Goal: Task Accomplishment & Management: Manage account settings

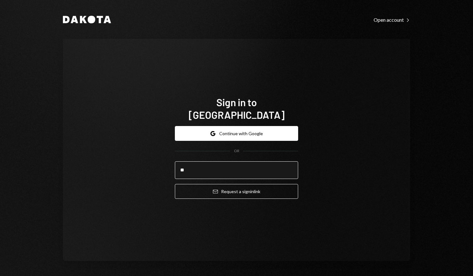
type input "**********"
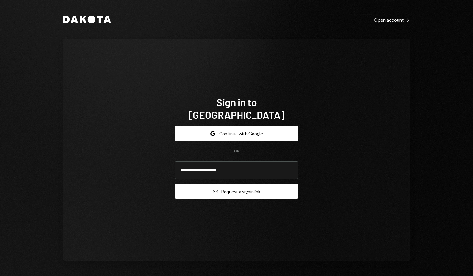
click at [245, 184] on button "Email Request a sign in link" at bounding box center [236, 191] width 123 height 15
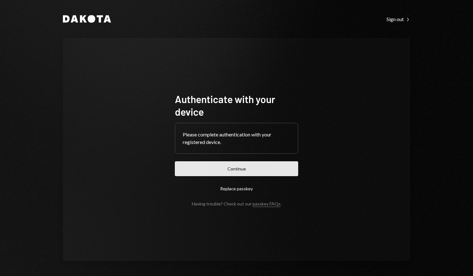
click at [242, 167] on button "Continue" at bounding box center [236, 168] width 123 height 15
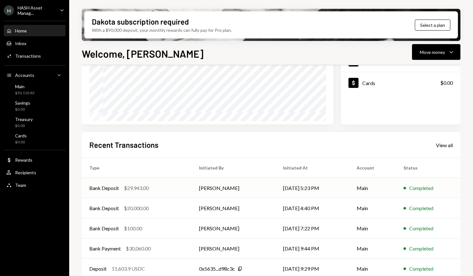
scroll to position [103, 0]
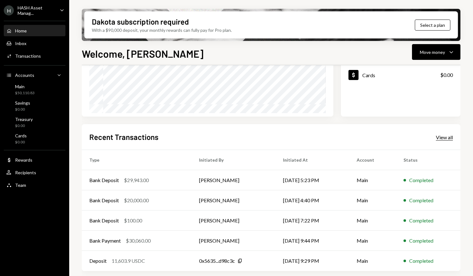
click at [440, 138] on div "View all" at bounding box center [444, 137] width 17 height 6
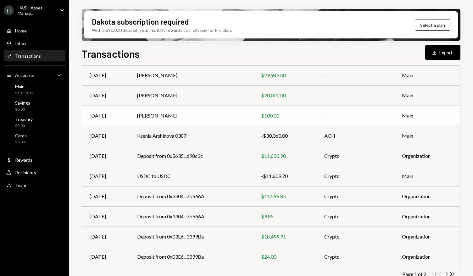
scroll to position [82, 0]
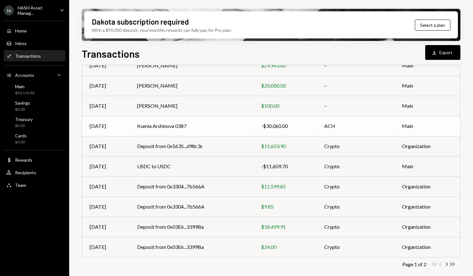
click at [225, 125] on td "Ksenia Arshinova 0387" at bounding box center [192, 126] width 124 height 20
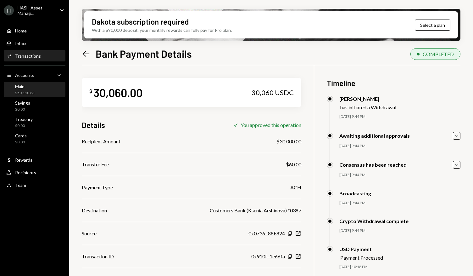
click at [27, 86] on div "Main" at bounding box center [25, 86] width 20 height 5
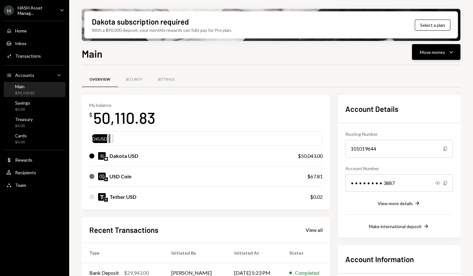
click at [445, 50] on div "Move money Caret Down" at bounding box center [436, 52] width 33 height 8
click at [415, 69] on div "Send" at bounding box center [431, 71] width 46 height 7
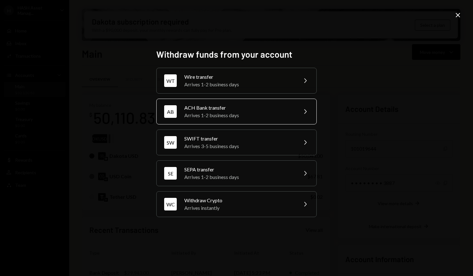
click at [268, 111] on div "Arrives 1-2 business days" at bounding box center [238, 115] width 109 height 8
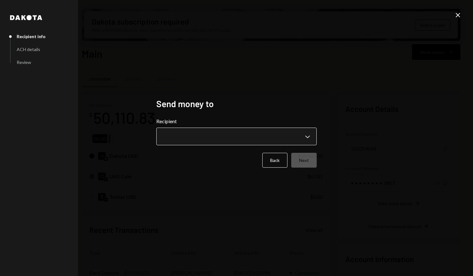
click at [305, 136] on body "H HASH Asset Manag... Caret Down Home Home Inbox Inbox Activities Transactions …" at bounding box center [236, 138] width 473 height 276
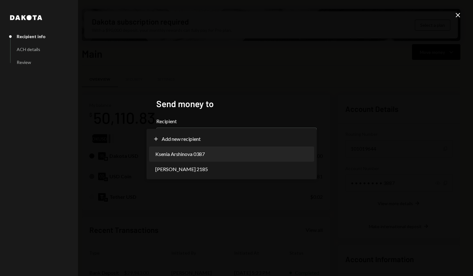
select select "**********"
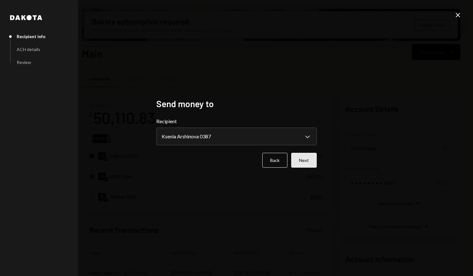
click at [306, 159] on button "Next" at bounding box center [303, 160] width 25 height 15
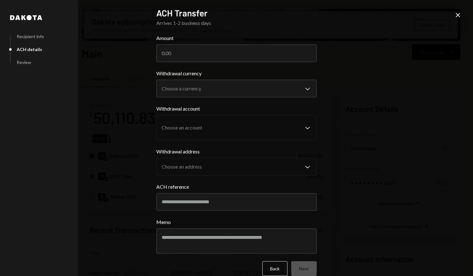
click at [262, 92] on body "H HASH Asset Manag... Caret Down Home Home Inbox Inbox Activities Transactions …" at bounding box center [236, 138] width 473 height 276
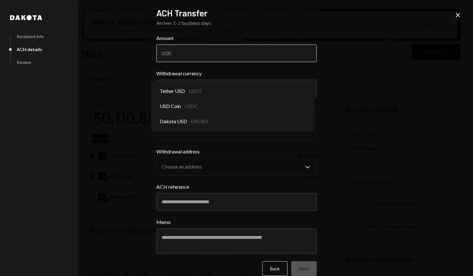
click at [242, 53] on input "Amount" at bounding box center [236, 53] width 160 height 18
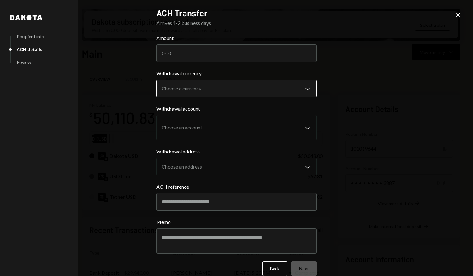
click at [237, 87] on body "H HASH Asset Manag... Caret Down Home Home Inbox Inbox Activities Transactions …" at bounding box center [236, 138] width 473 height 276
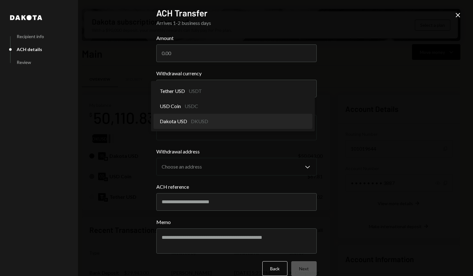
select select "*****"
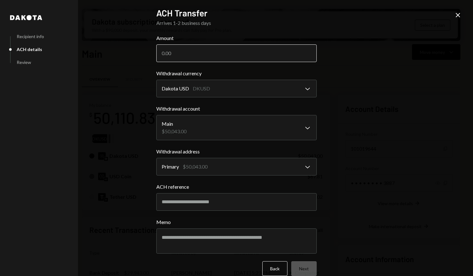
click at [214, 51] on input "Amount" at bounding box center [236, 53] width 160 height 18
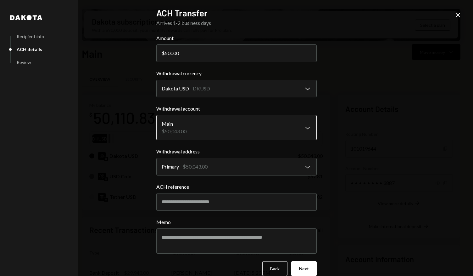
type input "50000"
click at [306, 128] on body "H HASH Asset Manag... Caret Down Home Home Inbox Inbox Activities Transactions …" at bounding box center [236, 138] width 473 height 276
click at [252, 206] on input "ACH reference" at bounding box center [236, 202] width 160 height 18
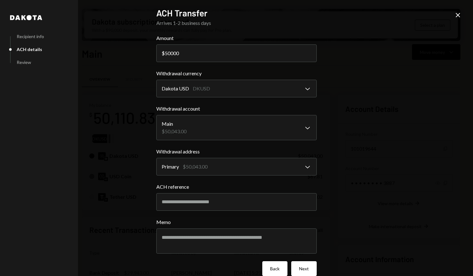
click at [272, 266] on button "Back" at bounding box center [274, 268] width 25 height 15
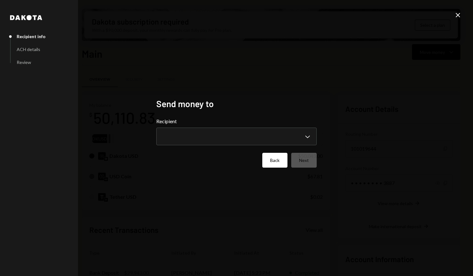
click at [275, 158] on button "Back" at bounding box center [274, 160] width 25 height 15
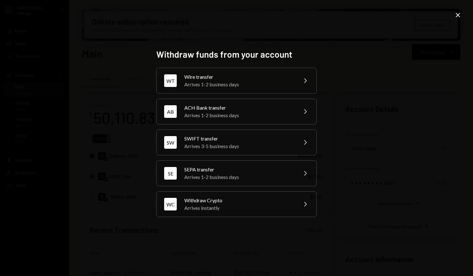
click at [135, 161] on div "Withdraw funds from your account WT Wire transfer Arrives 1-2 business days Che…" at bounding box center [236, 138] width 473 height 276
click at [459, 15] on icon "Close" at bounding box center [458, 15] width 8 height 8
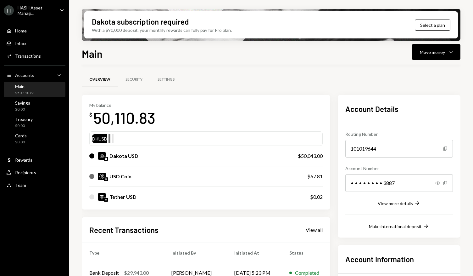
scroll to position [92, 0]
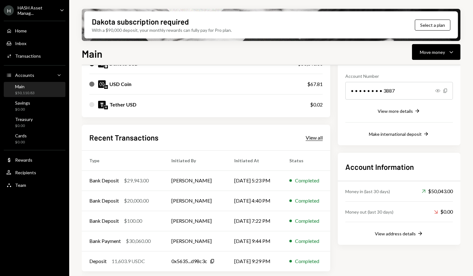
click at [317, 135] on div "View all" at bounding box center [314, 137] width 17 height 6
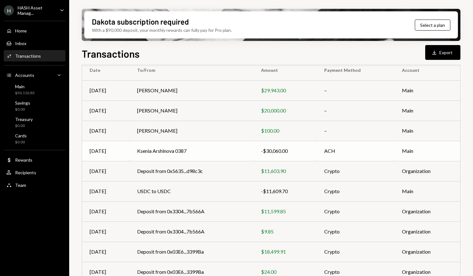
scroll to position [82, 0]
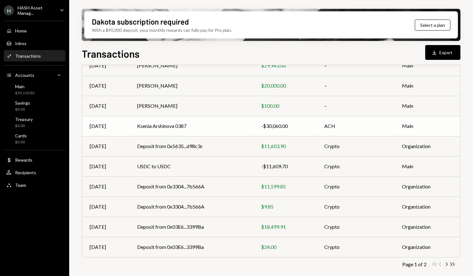
click at [194, 125] on td "Ksenia Arshinova 0387" at bounding box center [192, 126] width 124 height 20
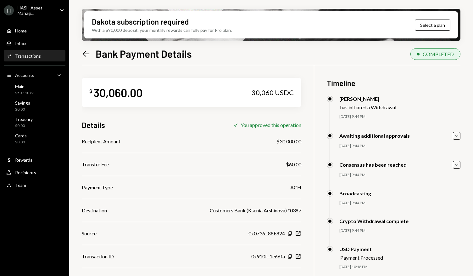
scroll to position [50, 0]
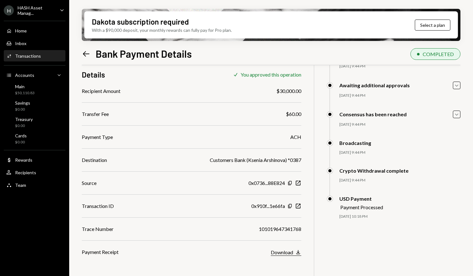
click at [287, 251] on div "Download" at bounding box center [282, 252] width 22 height 6
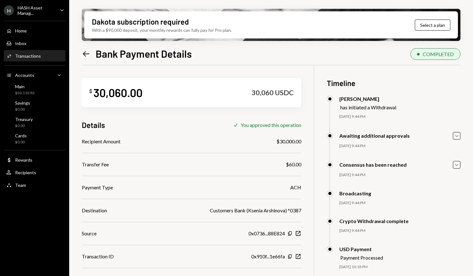
click at [85, 54] on icon "Left Arrow" at bounding box center [86, 53] width 9 height 9
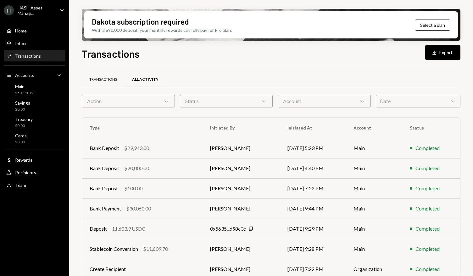
click at [104, 81] on div "Transactions" at bounding box center [103, 79] width 28 height 5
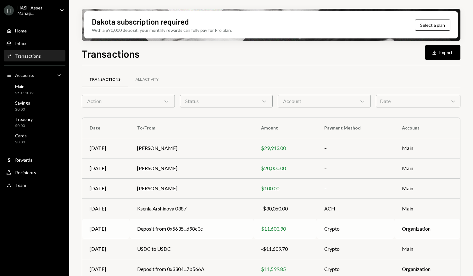
scroll to position [82, 0]
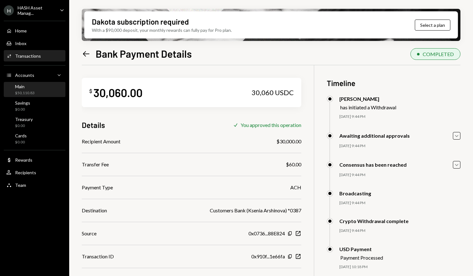
click at [36, 86] on div "Main $50,110.83" at bounding box center [34, 90] width 57 height 12
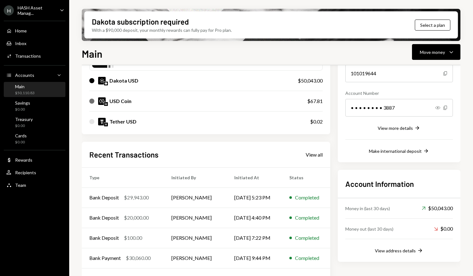
scroll to position [92, 0]
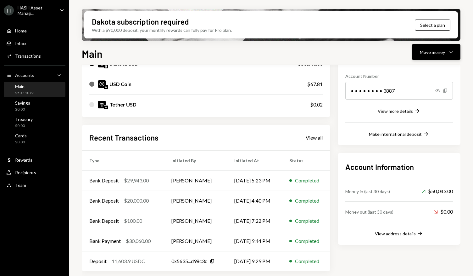
click at [437, 53] on div "Move money" at bounding box center [432, 52] width 25 height 7
click at [421, 75] on div "Withdraw Send" at bounding box center [426, 71] width 63 height 14
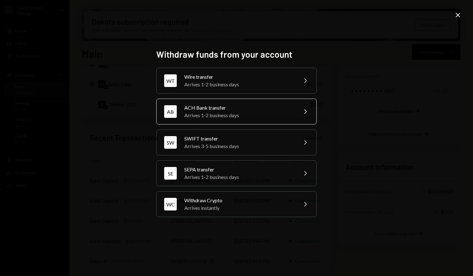
click at [277, 109] on div "ACH Bank transfer" at bounding box center [238, 108] width 109 height 8
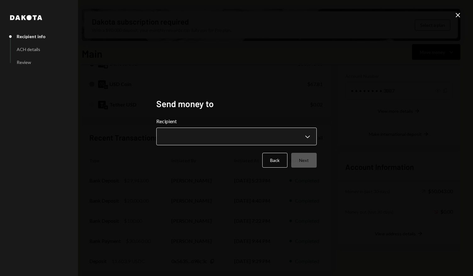
click at [283, 135] on body "H HASH Asset Manag... Caret Down Home Home Inbox Inbox Activities Transactions …" at bounding box center [236, 138] width 473 height 276
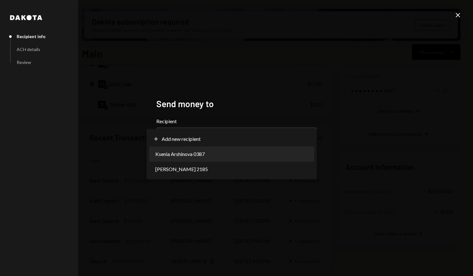
select select "**********"
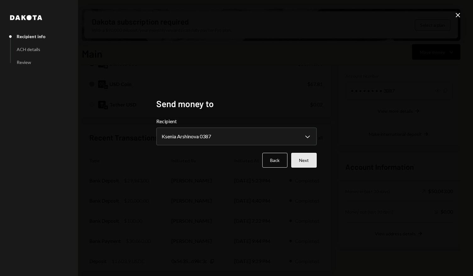
click at [307, 158] on button "Next" at bounding box center [303, 160] width 25 height 15
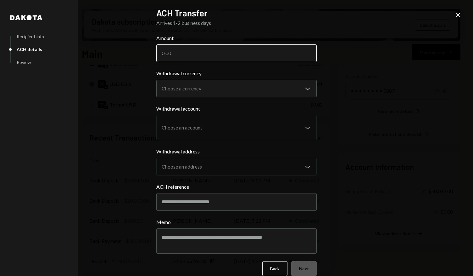
click at [254, 61] on input "Amount" at bounding box center [236, 53] width 160 height 18
type input "50000"
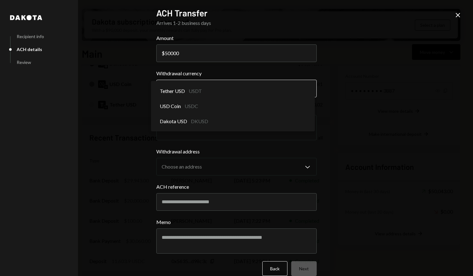
click at [276, 85] on body "H HASH Asset Manag... Caret Down Home Home Inbox Inbox Activities Transactions …" at bounding box center [236, 138] width 473 height 276
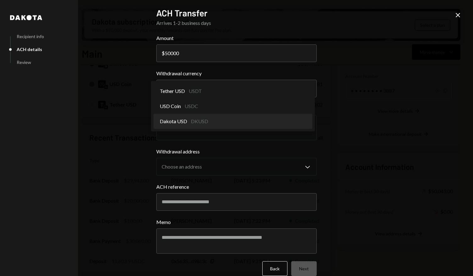
select select "*****"
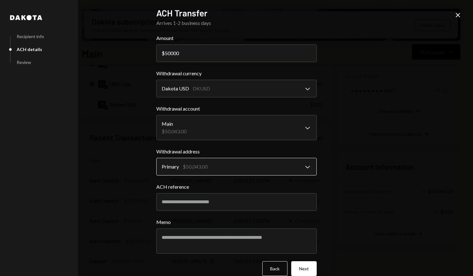
scroll to position [9, 0]
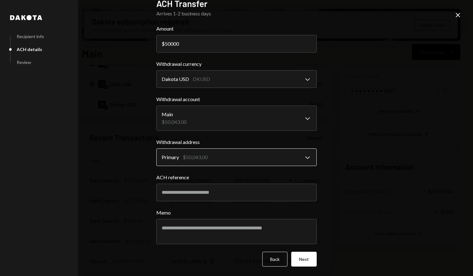
click at [240, 175] on label "ACH reference" at bounding box center [236, 177] width 160 height 8
click at [240, 183] on input "ACH reference" at bounding box center [236, 192] width 160 height 18
click at [232, 193] on input "ACH reference" at bounding box center [236, 192] width 160 height 18
click at [251, 227] on textarea "Memo" at bounding box center [236, 231] width 160 height 25
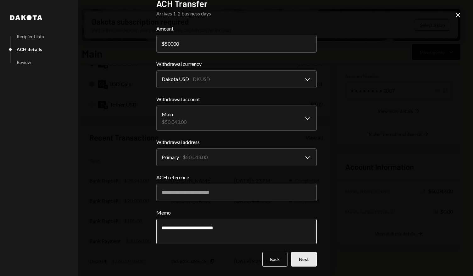
type textarea "**********"
click at [301, 262] on button "Next" at bounding box center [303, 258] width 25 height 15
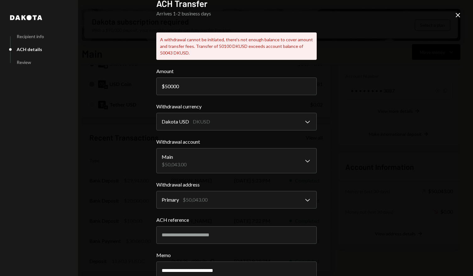
click at [340, 136] on div "**********" at bounding box center [236, 138] width 473 height 276
click at [458, 16] on icon "Close" at bounding box center [458, 15] width 8 height 8
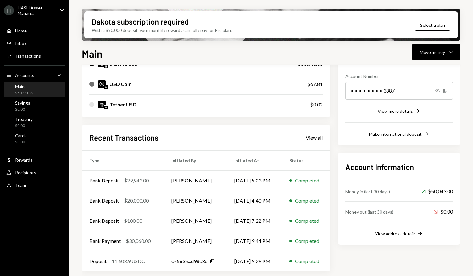
scroll to position [0, 0]
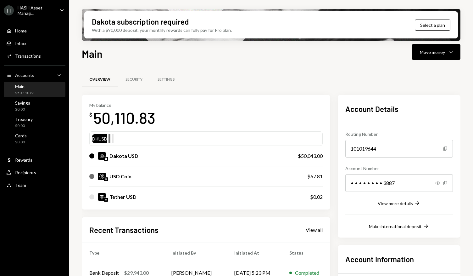
click at [250, 176] on div "USD Coin" at bounding box center [191, 176] width 205 height 8
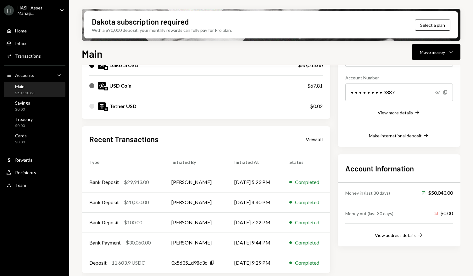
scroll to position [92, 0]
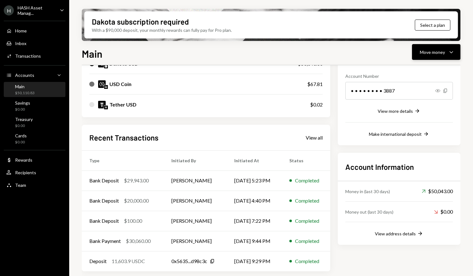
click at [454, 51] on icon "Caret Down" at bounding box center [452, 52] width 8 height 8
click at [428, 85] on div "Transfer" at bounding box center [431, 85] width 46 height 7
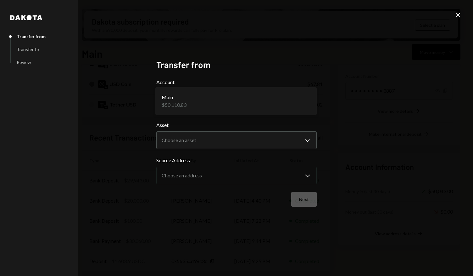
click at [305, 101] on body "H HASH Asset Manag... Caret Down Home Home Inbox Inbox Activities Transactions …" at bounding box center [236, 138] width 473 height 276
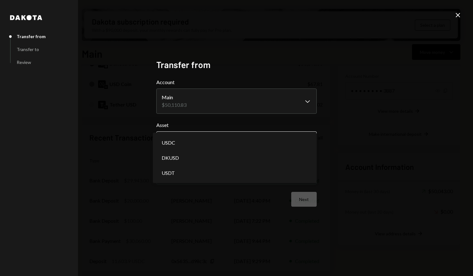
click at [310, 137] on body "H HASH Asset Manag... Caret Down Home Home Inbox Inbox Activities Transactions …" at bounding box center [236, 138] width 473 height 276
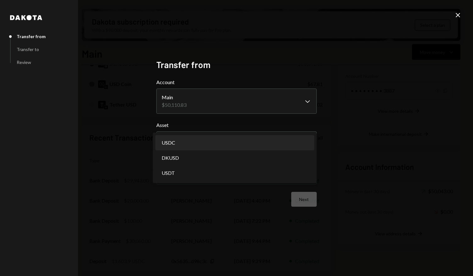
select select "****"
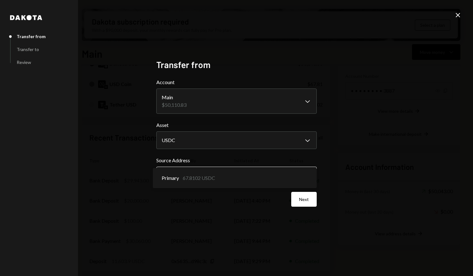
click at [291, 174] on body "H HASH Asset Manag... Caret Down Home Home Inbox Inbox Activities Transactions …" at bounding box center [236, 138] width 473 height 276
click at [303, 200] on button "Next" at bounding box center [303, 199] width 25 height 15
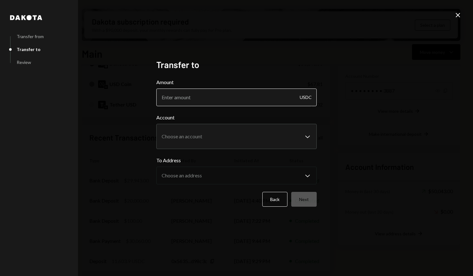
click at [290, 95] on input "Amount" at bounding box center [236, 97] width 160 height 18
type input "67"
type input "67.81"
click at [301, 141] on body "H HASH Asset Manag... Caret Down Home Home Inbox Inbox Activities Transactions …" at bounding box center [236, 138] width 473 height 276
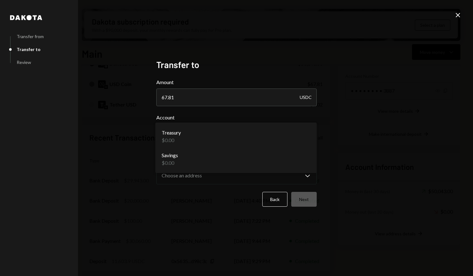
click at [357, 185] on div "**********" at bounding box center [236, 138] width 473 height 276
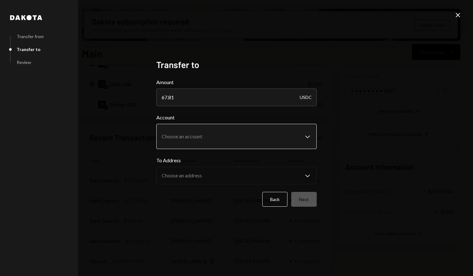
click at [303, 138] on body "H HASH Asset Manag... Caret Down Home Home Inbox Inbox Activities Transactions …" at bounding box center [236, 138] width 473 height 276
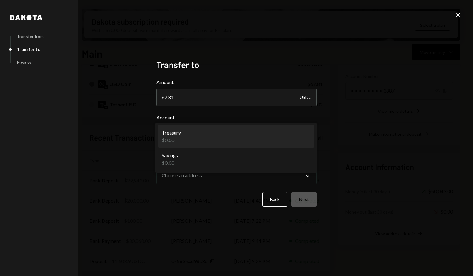
select select "**********"
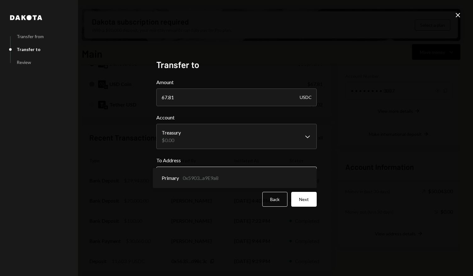
click at [291, 177] on body "H HASH Asset Manag... Caret Down Home Home Inbox Inbox Activities Transactions …" at bounding box center [236, 138] width 473 height 276
click at [279, 199] on button "Back" at bounding box center [274, 199] width 25 height 15
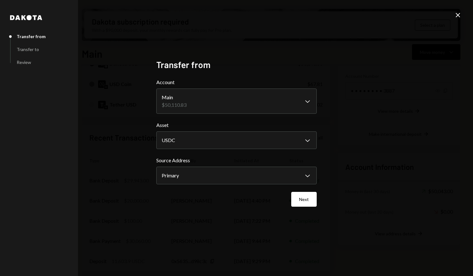
click at [396, 98] on div "**********" at bounding box center [236, 138] width 473 height 276
click at [457, 16] on icon at bounding box center [458, 15] width 4 height 4
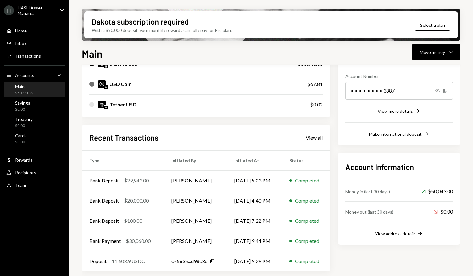
scroll to position [0, 0]
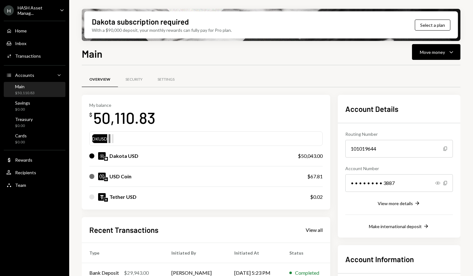
click at [218, 178] on div "USD Coin" at bounding box center [191, 176] width 205 height 8
click at [443, 49] on div "Move money" at bounding box center [432, 52] width 25 height 7
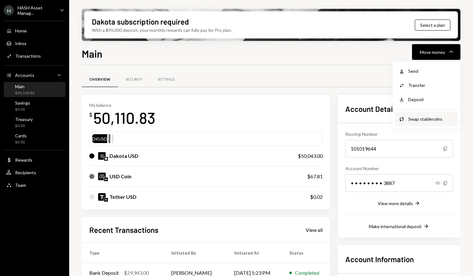
click at [425, 120] on div "Swap stablecoins" at bounding box center [431, 118] width 46 height 7
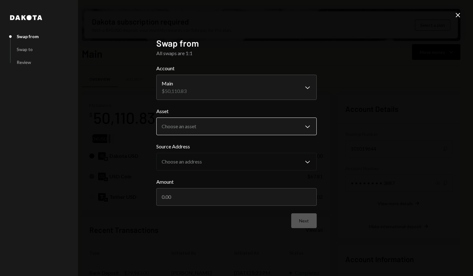
click at [296, 127] on body "H HASH Asset Manag... Caret Down Home Home Inbox Inbox Activities Transactions …" at bounding box center [236, 138] width 473 height 276
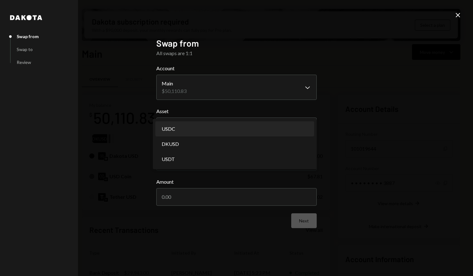
select select "****"
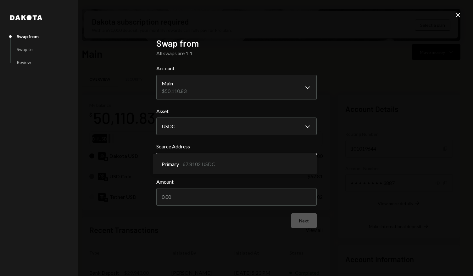
click at [294, 162] on body "H HASH Asset Manag... Caret Down Home Home Inbox Inbox Activities Transactions …" at bounding box center [236, 138] width 473 height 276
click at [277, 193] on input "Amount" at bounding box center [236, 197] width 160 height 18
type input "67"
click at [311, 222] on button "Next" at bounding box center [303, 220] width 25 height 15
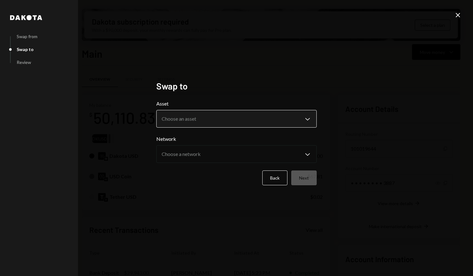
click at [288, 118] on body "H HASH Asset Manag... Caret Down Home Home Inbox Inbox Activities Transactions …" at bounding box center [236, 138] width 473 height 276
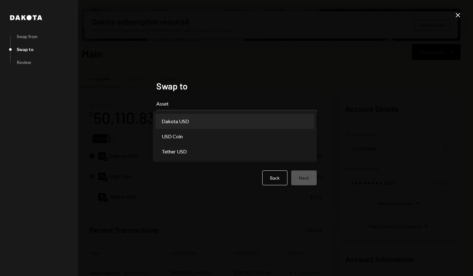
select select "*****"
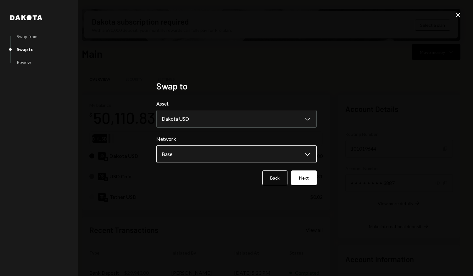
click at [303, 152] on body "H HASH Asset Manag... Caret Down Home Home Inbox Inbox Activities Transactions …" at bounding box center [236, 138] width 473 height 276
click at [299, 178] on button "Next" at bounding box center [303, 177] width 25 height 15
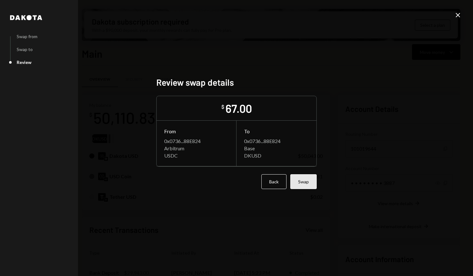
click at [308, 182] on button "Swap" at bounding box center [303, 181] width 26 height 15
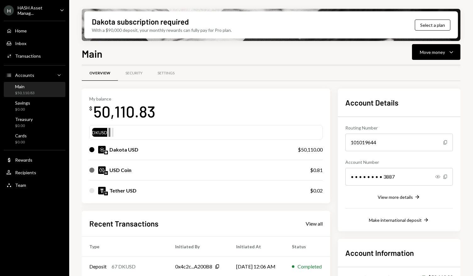
scroll to position [92, 0]
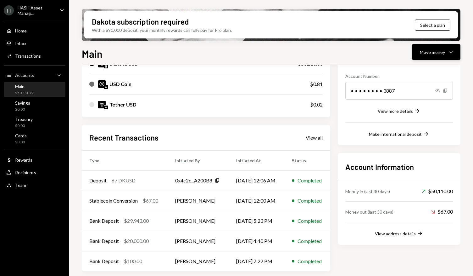
click at [445, 52] on div "Move money" at bounding box center [432, 52] width 25 height 7
click at [421, 70] on div "Send" at bounding box center [431, 71] width 46 height 7
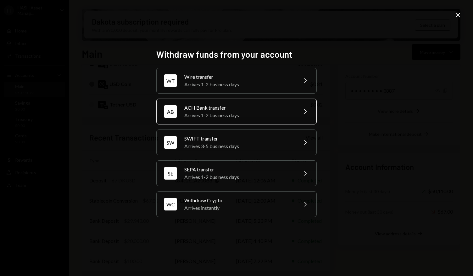
click at [289, 119] on div "Arrives 1-2 business days" at bounding box center [238, 115] width 109 height 8
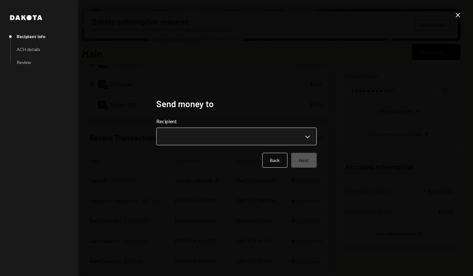
click at [290, 139] on body "H HASH Asset Manag... Caret Down Home Home Inbox Inbox Activities Transactions …" at bounding box center [236, 138] width 473 height 276
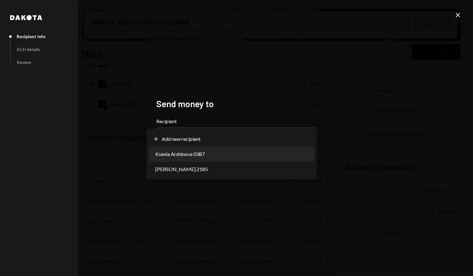
select select "**********"
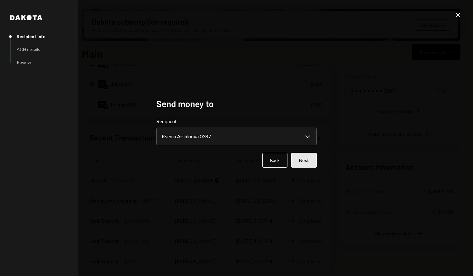
click at [301, 159] on button "Next" at bounding box center [303, 160] width 25 height 15
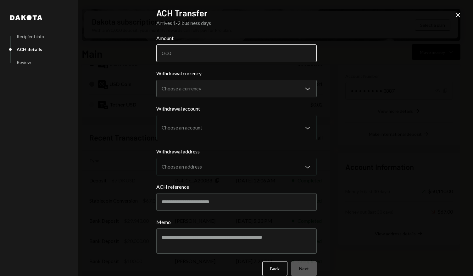
click at [259, 61] on input "Amount" at bounding box center [236, 53] width 160 height 18
type input "50000"
click at [282, 91] on body "H HASH Asset Manag... Caret Down Home Home Inbox Inbox Activities Transactions …" at bounding box center [236, 138] width 473 height 276
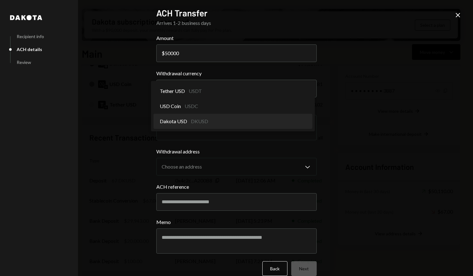
select select "*****"
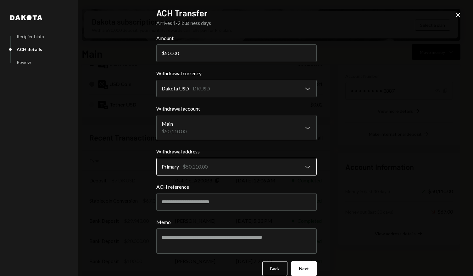
scroll to position [9, 0]
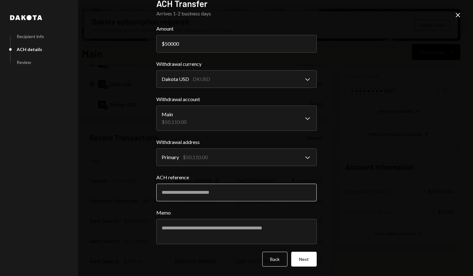
click at [259, 194] on input "ACH reference" at bounding box center [236, 192] width 160 height 18
drag, startPoint x: 190, startPoint y: 177, endPoint x: 155, endPoint y: 179, distance: 34.3
click at [156, 179] on label "ACH reference" at bounding box center [236, 177] width 160 height 8
copy label "ACH reference"
click at [462, 14] on div "**********" at bounding box center [236, 138] width 473 height 276
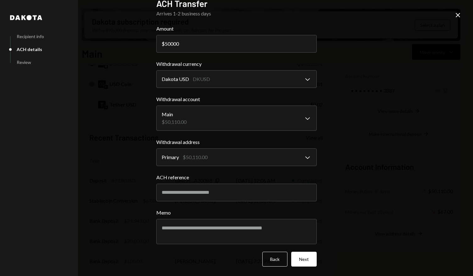
click at [457, 16] on icon at bounding box center [458, 15] width 4 height 4
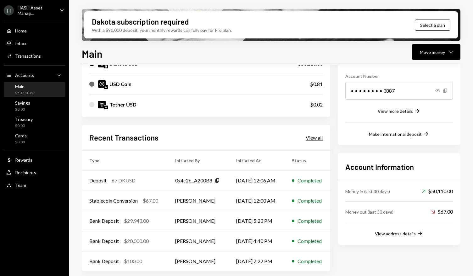
click at [312, 135] on div "View all" at bounding box center [314, 137] width 17 height 6
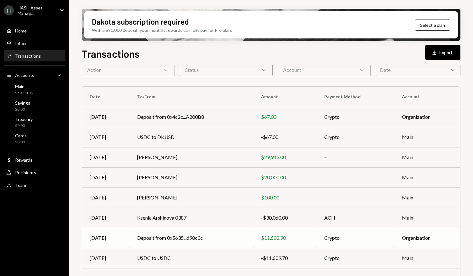
scroll to position [79, 0]
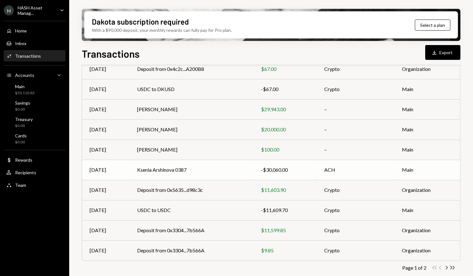
click at [225, 168] on td "Ksenia Arshinova 0387" at bounding box center [192, 169] width 124 height 20
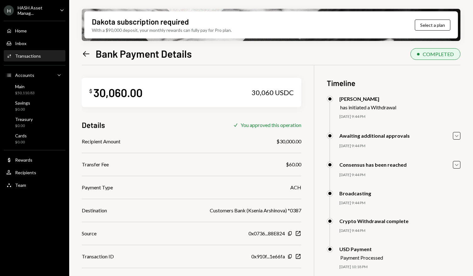
click at [88, 54] on icon "Left Arrow" at bounding box center [86, 53] width 9 height 9
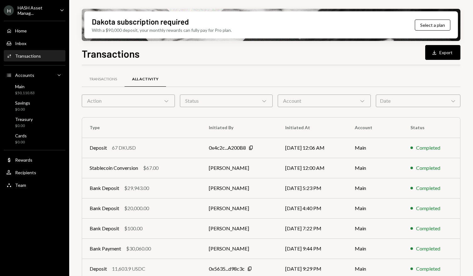
scroll to position [1, 0]
click at [102, 76] on div "Transactions" at bounding box center [103, 78] width 28 height 5
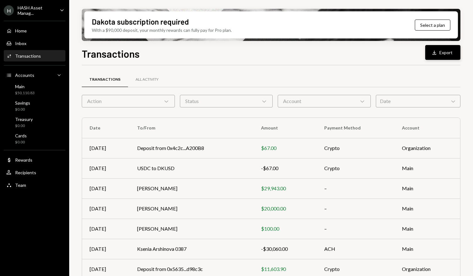
click at [445, 53] on button "Download Export" at bounding box center [442, 52] width 35 height 15
click at [22, 88] on div "Main" at bounding box center [25, 86] width 20 height 5
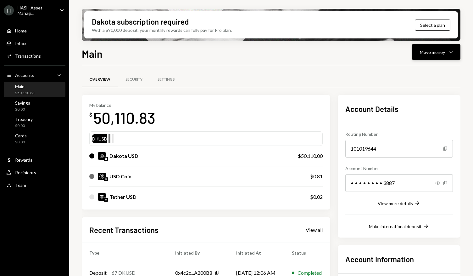
click at [444, 54] on div "Move money" at bounding box center [432, 52] width 25 height 7
click at [417, 72] on div "Send" at bounding box center [431, 71] width 46 height 7
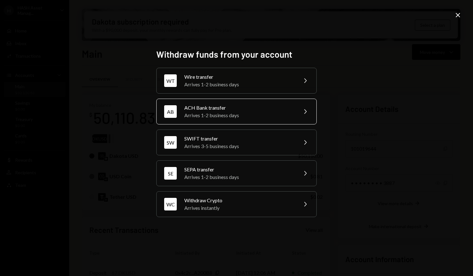
click at [259, 117] on div "Arrives 1-2 business days" at bounding box center [238, 115] width 109 height 8
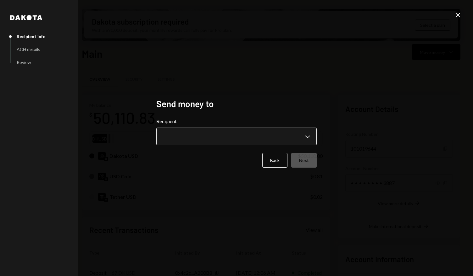
click at [249, 139] on body "H HASH Asset Manag... Caret Down Home Home Inbox Inbox Activities Transactions …" at bounding box center [236, 138] width 473 height 276
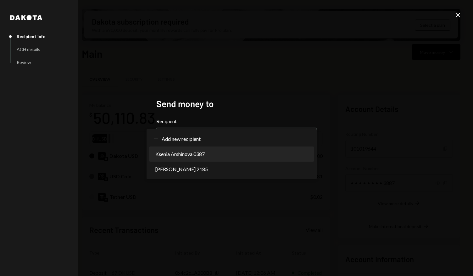
select select "**********"
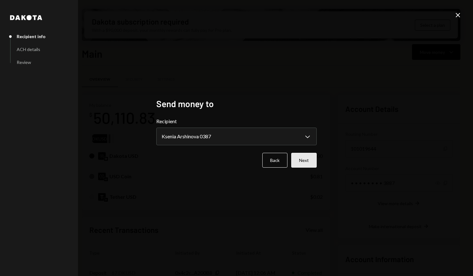
click at [306, 159] on button "Next" at bounding box center [303, 160] width 25 height 15
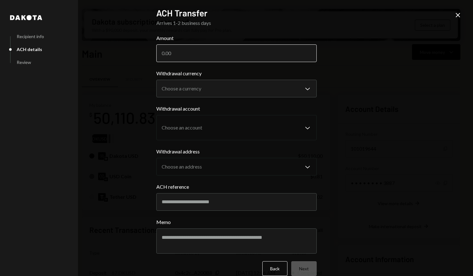
click at [247, 60] on input "Amount" at bounding box center [236, 53] width 160 height 18
type input "50000"
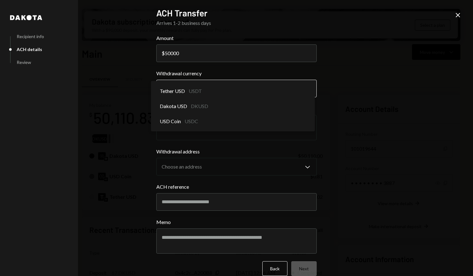
click at [259, 84] on body "H HASH Asset Manag... Caret Down Home Home Inbox Inbox Activities Transactions …" at bounding box center [236, 138] width 473 height 276
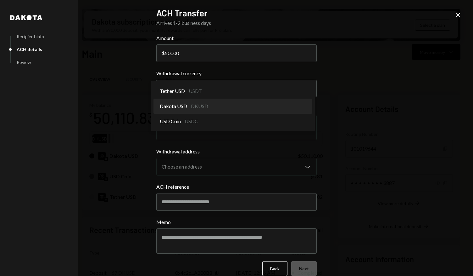
select select "*****"
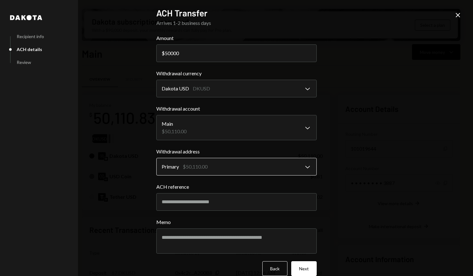
scroll to position [9, 0]
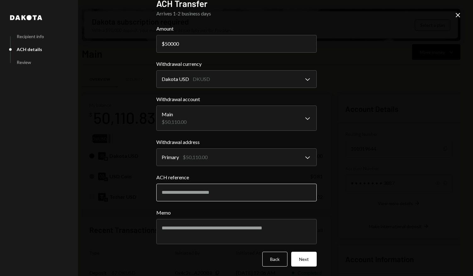
click at [241, 199] on input "ACH reference" at bounding box center [236, 192] width 160 height 18
type input "*"
type input "****"
click at [305, 256] on button "Next" at bounding box center [303, 258] width 25 height 15
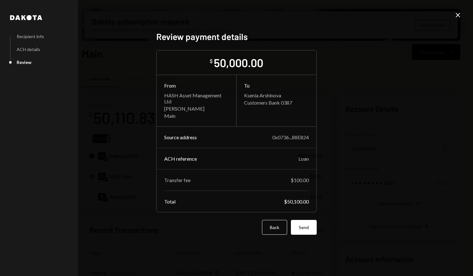
scroll to position [0, 0]
click at [305, 228] on button "Send" at bounding box center [304, 227] width 26 height 15
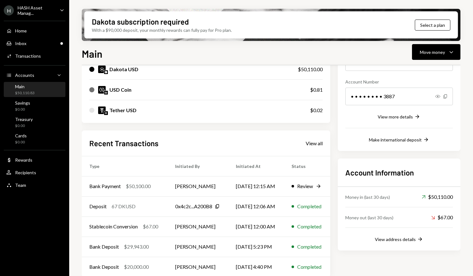
scroll to position [92, 0]
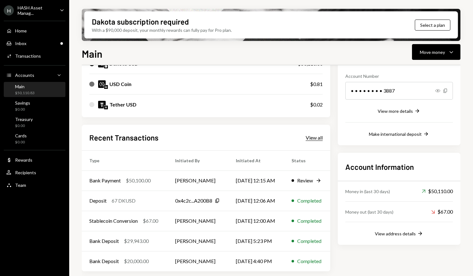
click at [313, 134] on div "View all" at bounding box center [314, 137] width 17 height 6
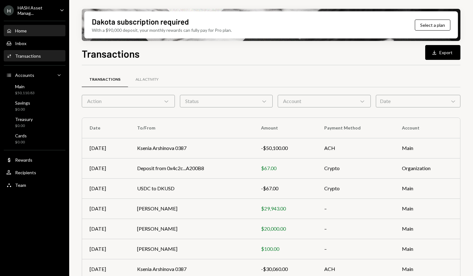
click at [28, 32] on div "Home Home" at bounding box center [34, 31] width 57 height 6
